Goal: Information Seeking & Learning: Learn about a topic

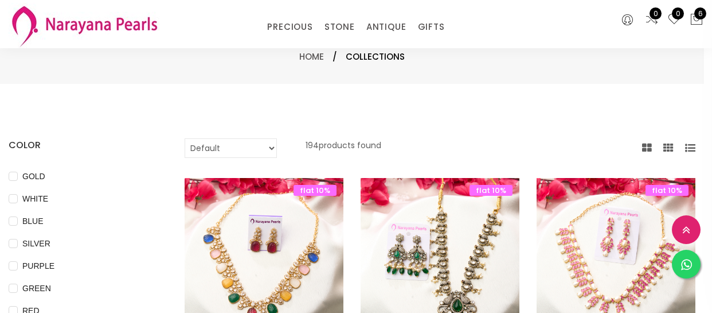
select select "INR"
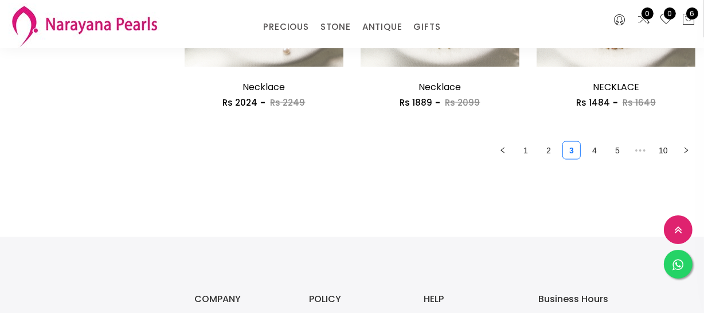
scroll to position [1564, 0]
click at [532, 155] on link "1" at bounding box center [525, 149] width 17 height 17
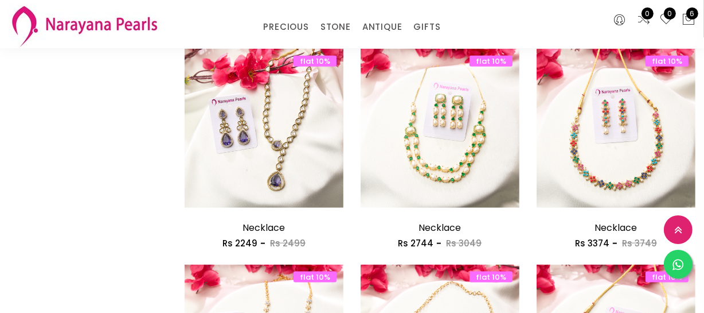
scroll to position [1355, 0]
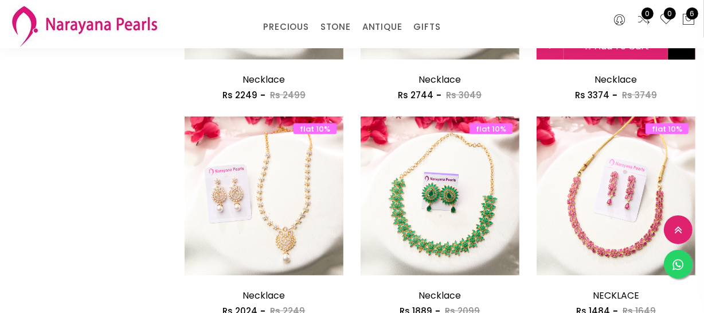
click at [686, 49] on button at bounding box center [682, 46] width 27 height 28
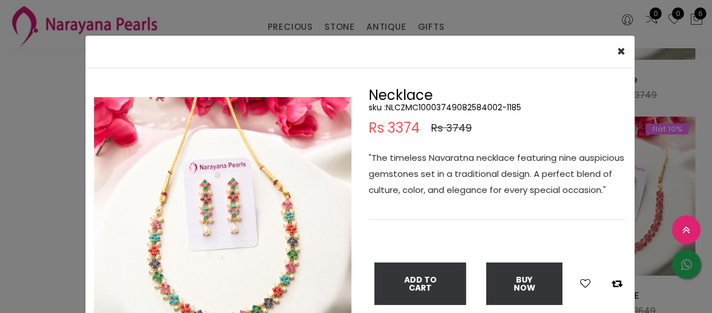
click at [49, 116] on div "× Close Double (click / press) on the image to zoom (in / out). Necklace sku : …" at bounding box center [356, 156] width 712 height 313
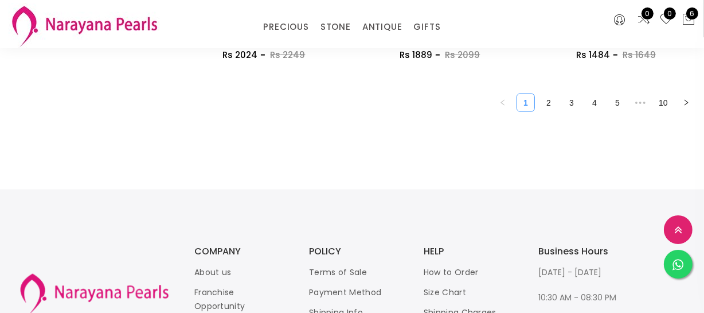
scroll to position [1564, 0]
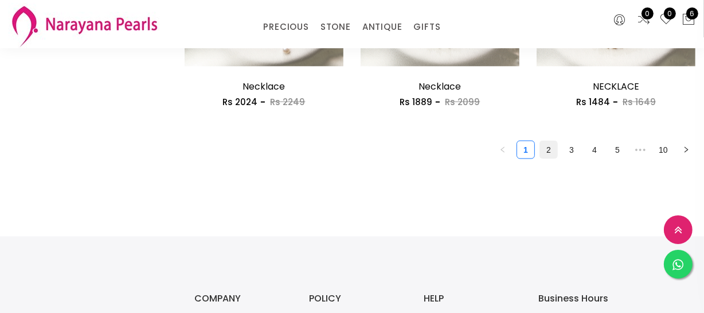
click at [544, 150] on link "2" at bounding box center [548, 149] width 17 height 17
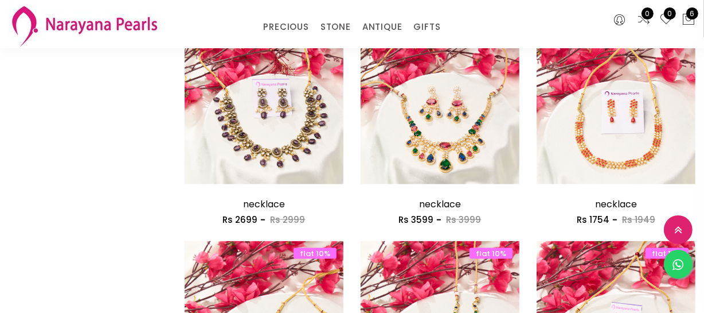
scroll to position [1407, 0]
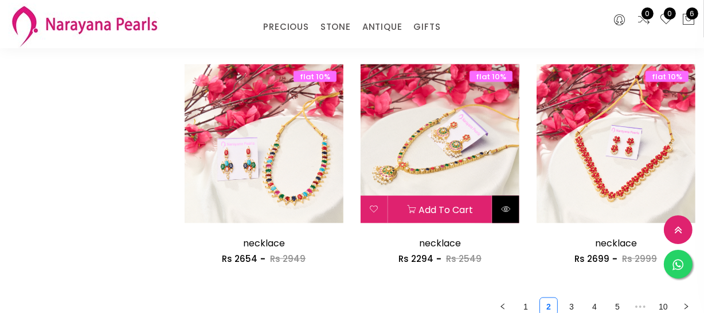
click at [513, 215] on button at bounding box center [506, 210] width 27 height 28
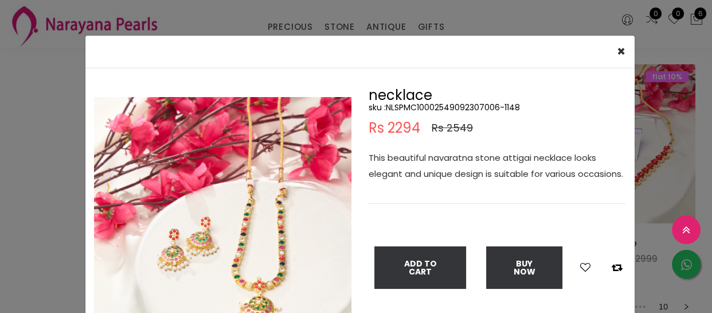
click at [642, 250] on div "× Close Double (click / press) on the image to zoom (in / out). necklace sku : …" at bounding box center [356, 156] width 712 height 313
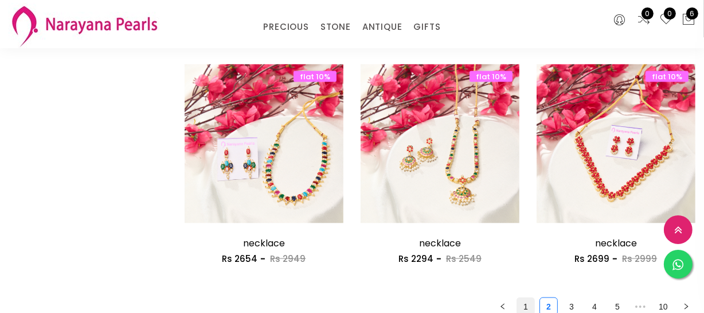
click at [529, 302] on link "1" at bounding box center [525, 306] width 17 height 17
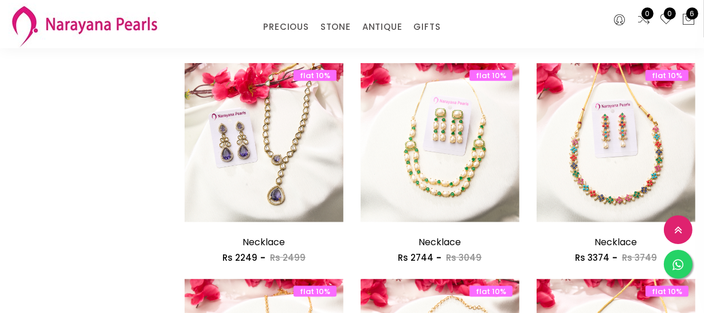
scroll to position [1198, 0]
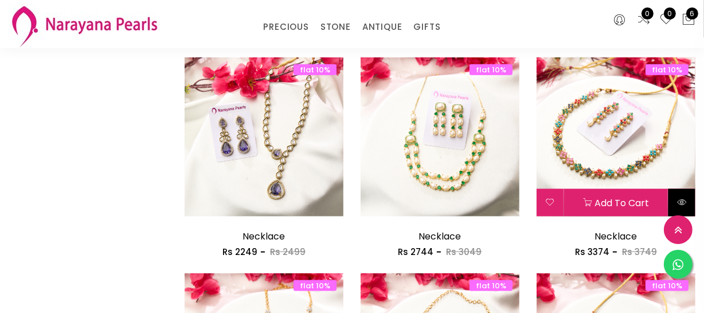
click at [686, 206] on button at bounding box center [682, 203] width 27 height 28
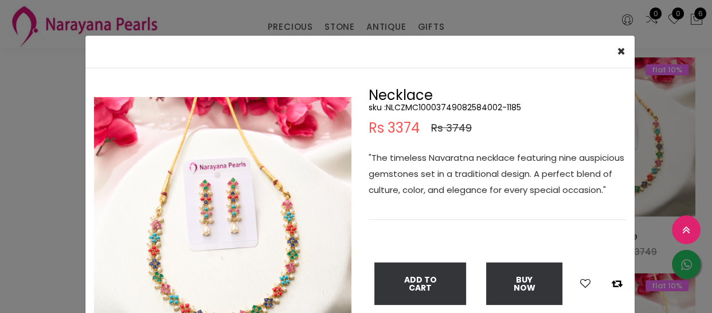
click at [25, 172] on div "× Close Double (click / press) on the image to zoom (in / out). Necklace sku : …" at bounding box center [356, 156] width 712 height 313
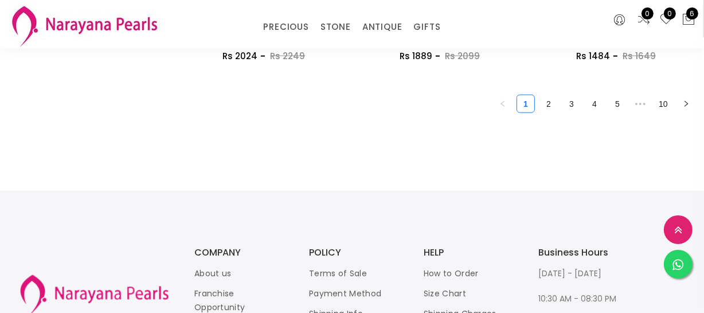
scroll to position [1616, 0]
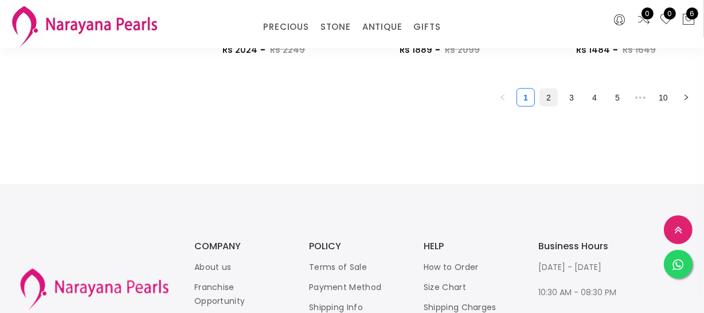
click at [549, 101] on link "2" at bounding box center [548, 97] width 17 height 17
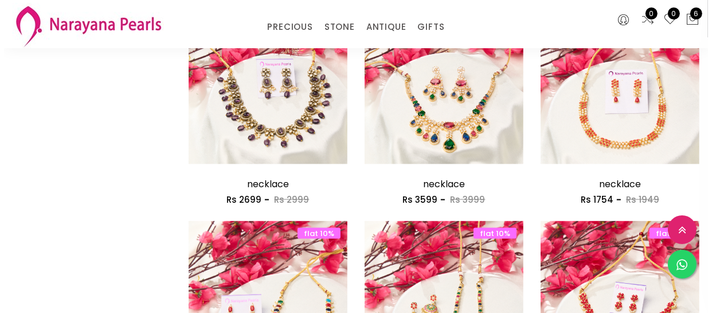
scroll to position [1512, 0]
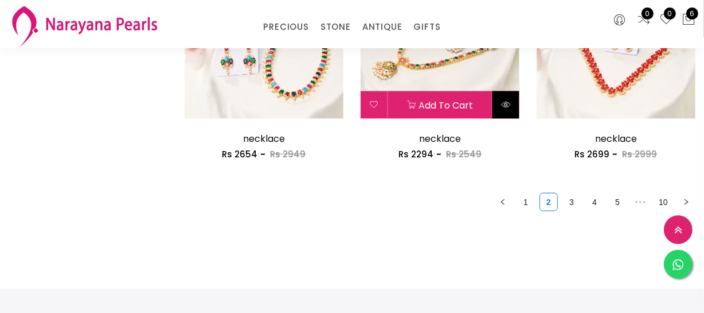
click at [511, 107] on button at bounding box center [506, 105] width 27 height 28
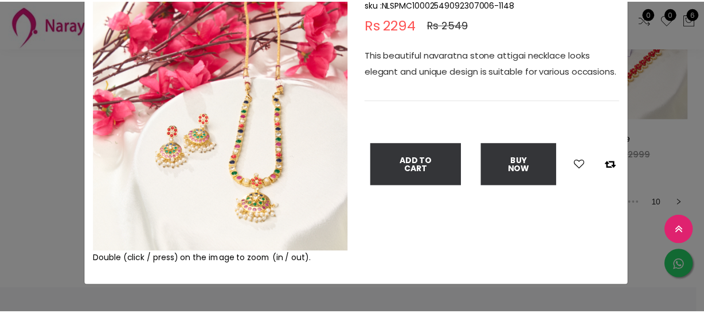
scroll to position [104, 0]
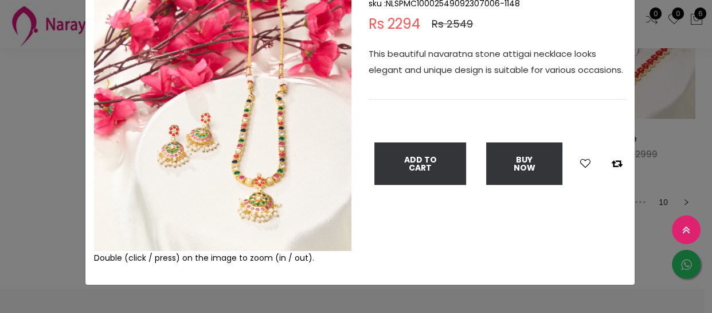
click at [1, 222] on div "× Close Double (click / press) on the image to zoom (in / out). necklace sku : …" at bounding box center [356, 156] width 712 height 313
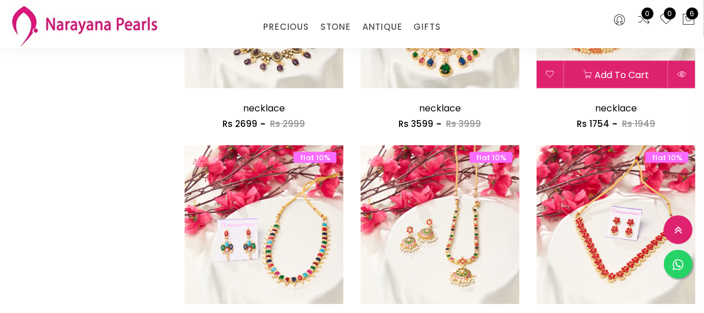
scroll to position [1407, 0]
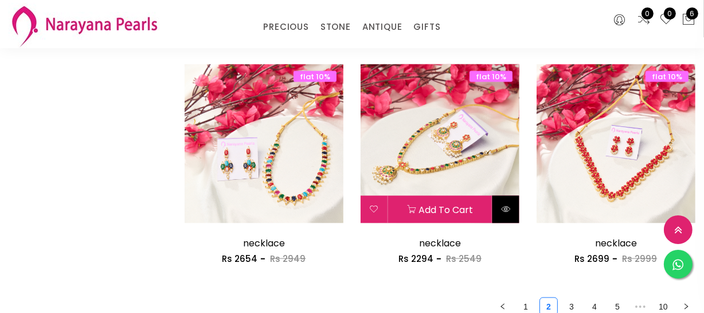
click at [504, 208] on icon at bounding box center [505, 208] width 9 height 9
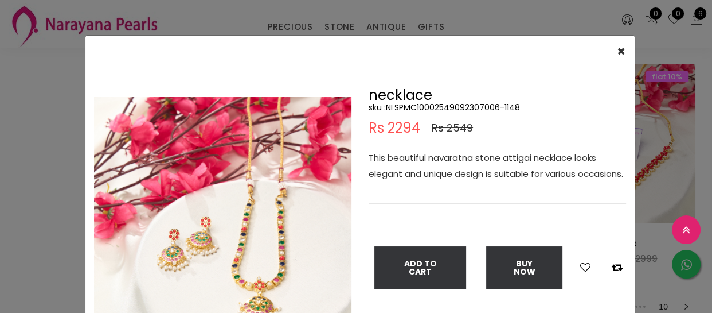
click at [447, 104] on h5 "sku : NLSPMC10002549092307006-1148" at bounding box center [497, 107] width 257 height 10
copy h5 "NLSPMC10002549092307006"
click at [49, 192] on div "× Close Double (click / press) on the image to zoom (in / out). necklace sku : …" at bounding box center [356, 156] width 712 height 313
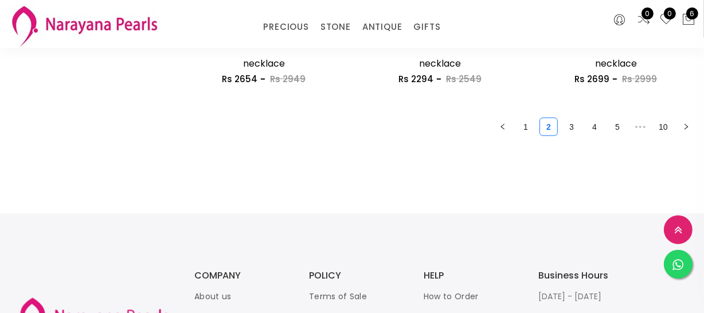
scroll to position [1577, 0]
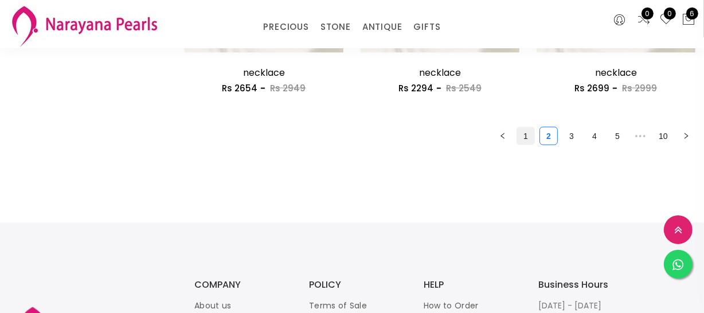
click at [528, 142] on link "1" at bounding box center [525, 135] width 17 height 17
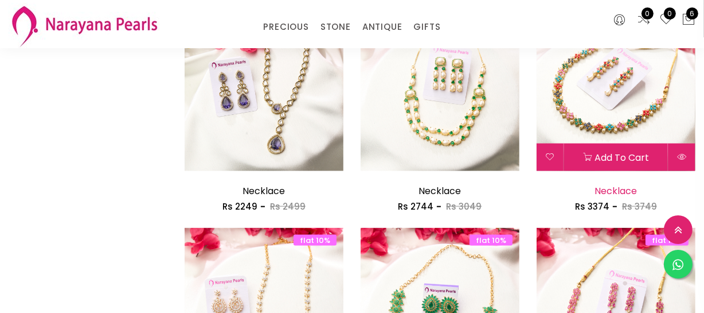
scroll to position [1251, 0]
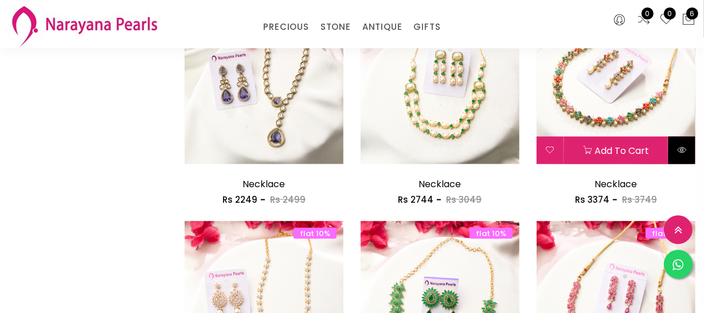
click at [683, 150] on icon at bounding box center [681, 149] width 9 height 9
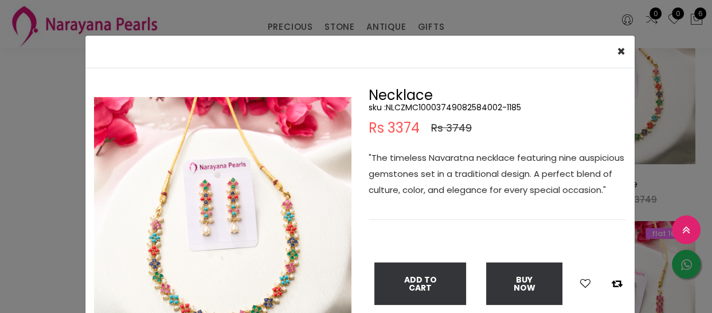
click at [421, 110] on h5 "sku : NLCZMC10003749082584002-1185" at bounding box center [497, 107] width 257 height 10
copy h5 "NLCZMC10003749082584002"
click at [32, 166] on div "× Close Double (click / press) on the image to zoom (in / out). Necklace sku : …" at bounding box center [356, 156] width 712 height 313
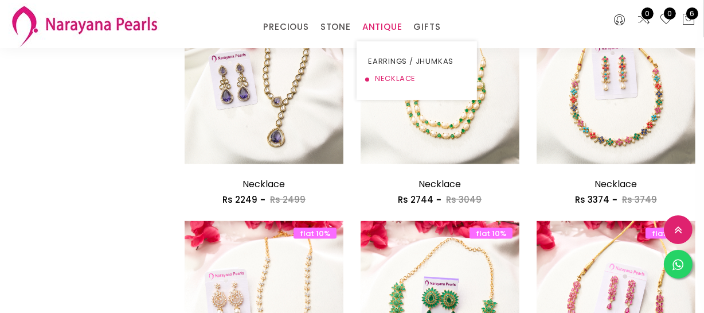
click at [382, 73] on link "NECKLACE" at bounding box center [416, 78] width 97 height 17
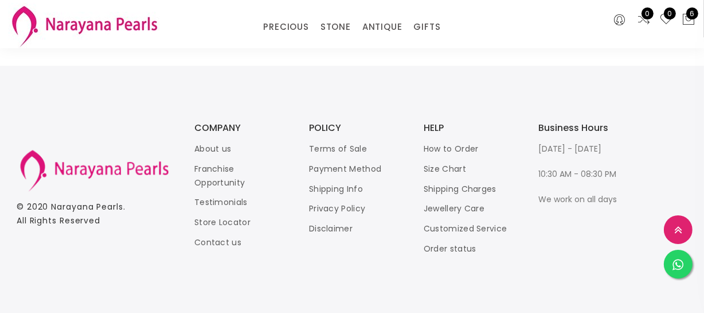
scroll to position [1525, 0]
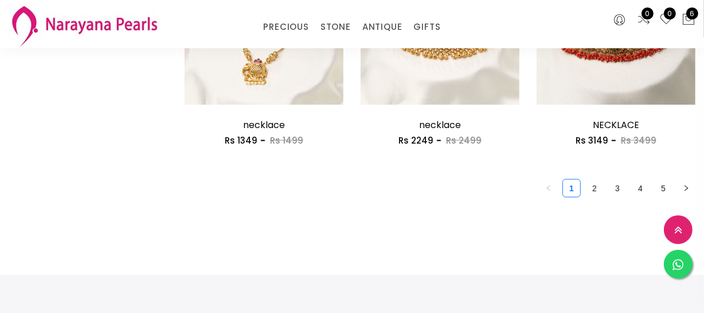
click at [590, 185] on link "2" at bounding box center [594, 187] width 17 height 17
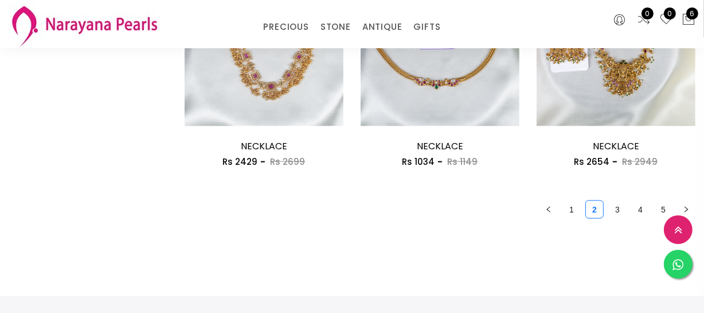
scroll to position [1564, 0]
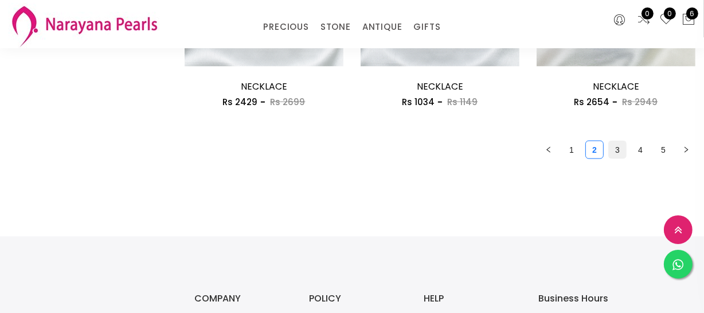
click at [622, 149] on link "3" at bounding box center [617, 149] width 17 height 17
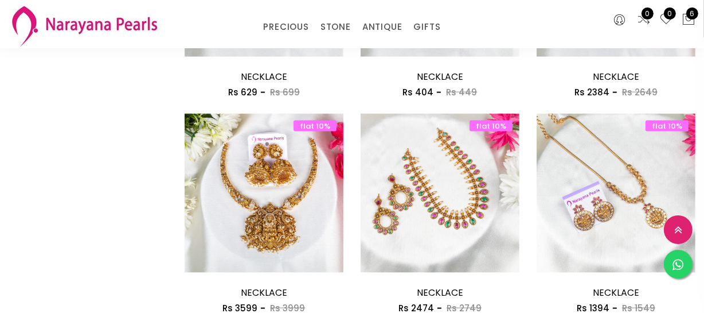
scroll to position [1459, 0]
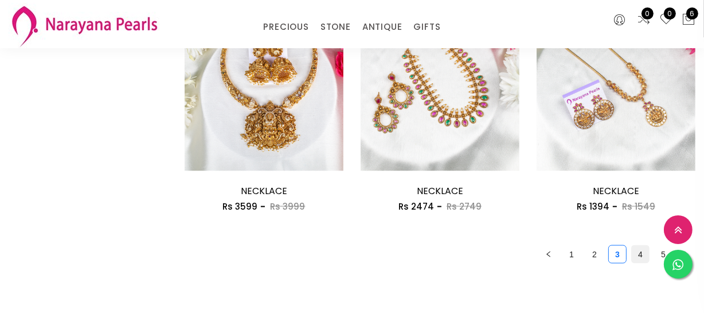
click at [643, 256] on link "4" at bounding box center [640, 253] width 17 height 17
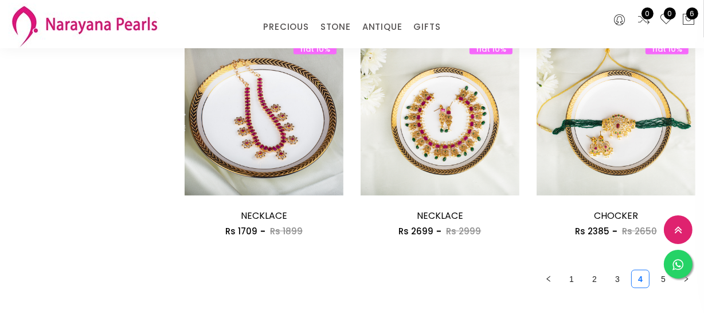
scroll to position [1459, 0]
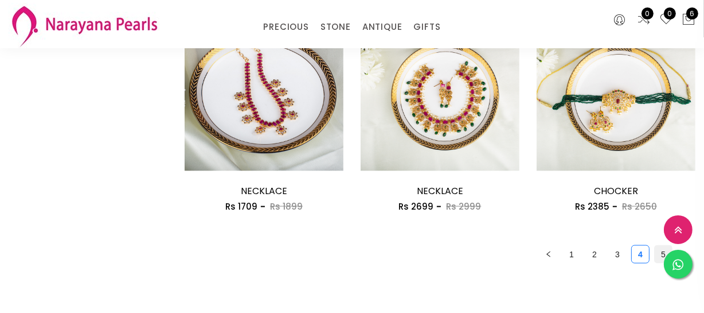
click at [657, 246] on link "5" at bounding box center [663, 253] width 17 height 17
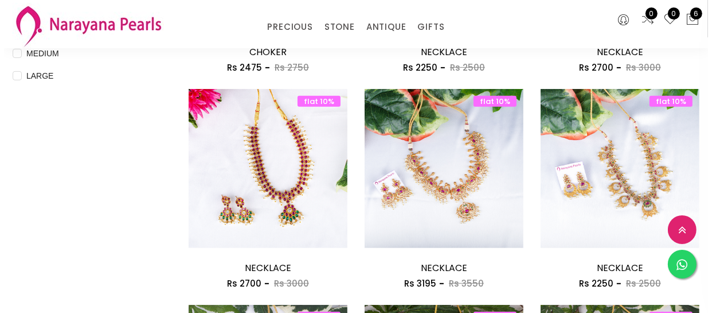
scroll to position [521, 0]
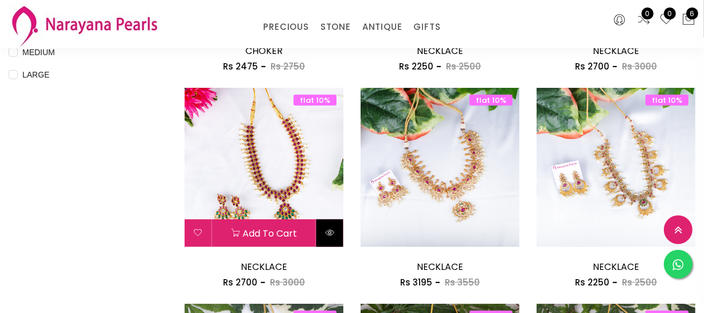
click at [322, 229] on button at bounding box center [330, 233] width 27 height 28
